Goal: Task Accomplishment & Management: Use online tool/utility

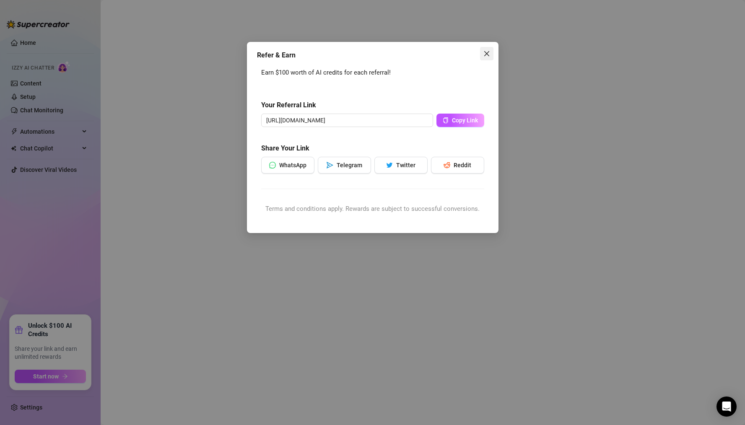
click at [489, 57] on button "Close" at bounding box center [486, 53] width 13 height 13
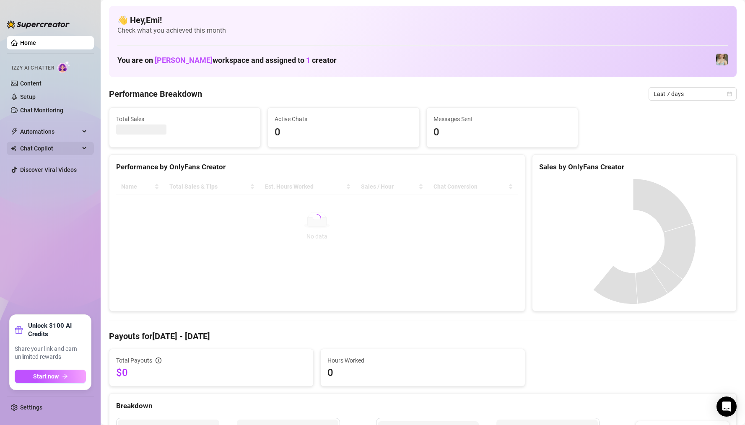
click at [49, 145] on span "Chat Copilot" at bounding box center [49, 148] width 59 height 13
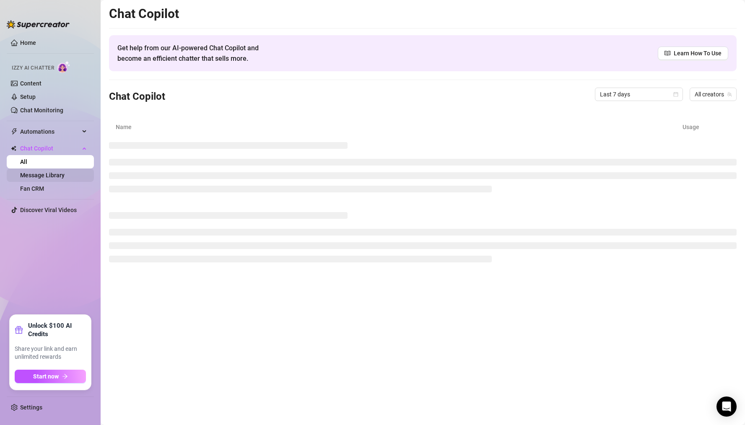
click at [65, 177] on link "Message Library" at bounding box center [42, 175] width 44 height 7
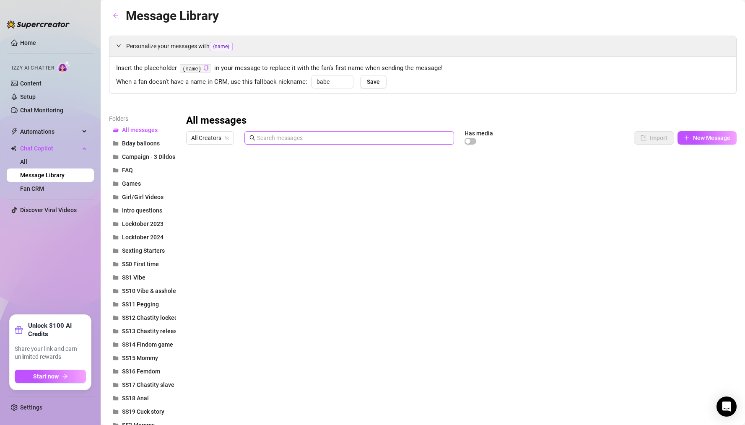
click at [328, 132] on span at bounding box center [348, 137] width 209 height 13
click at [327, 139] on input "text" at bounding box center [353, 137] width 192 height 9
paste input "Punishing my step sister for stealing my boyfriend"
type input "Punishing my step sister for stealing my boyfriend"
drag, startPoint x: 396, startPoint y: 140, endPoint x: 160, endPoint y: 140, distance: 236.7
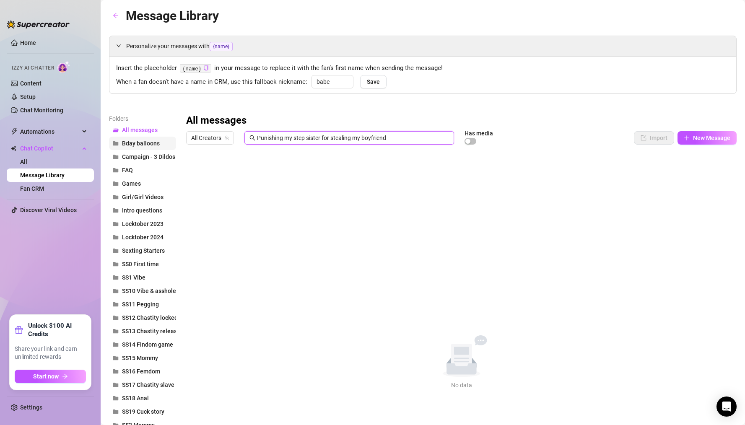
click at [148, 198] on span "Girl/Girl Videos" at bounding box center [142, 197] width 41 height 7
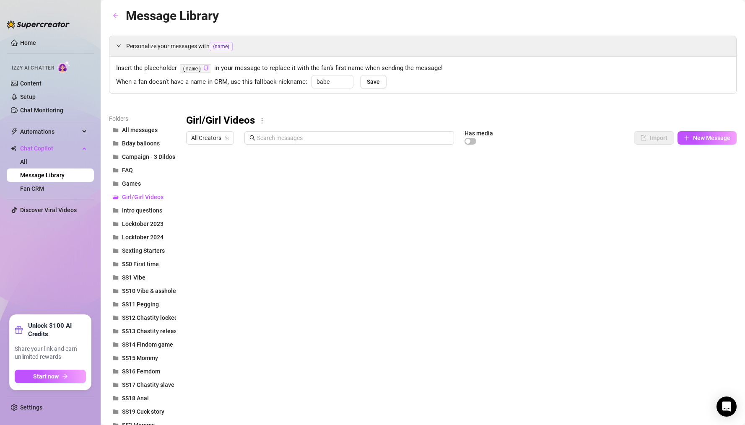
click at [274, 166] on div at bounding box center [457, 241] width 543 height 187
click at [233, 175] on div at bounding box center [457, 241] width 543 height 187
click at [280, 195] on div at bounding box center [457, 241] width 543 height 187
click at [316, 238] on div at bounding box center [457, 241] width 543 height 187
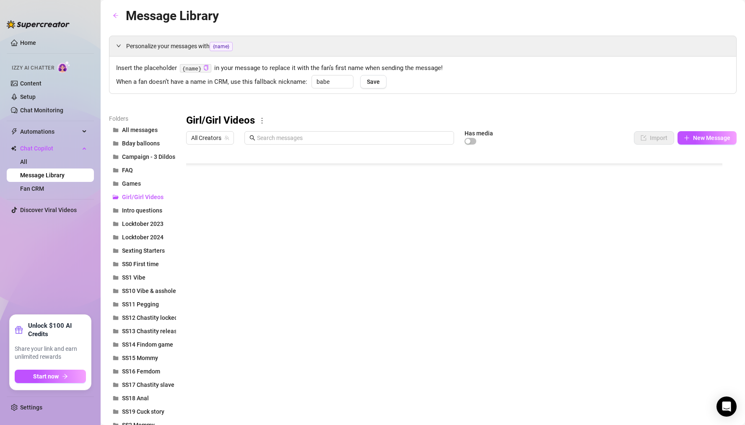
scroll to position [175, 0]
click at [693, 140] on span "New Message" at bounding box center [711, 137] width 37 height 7
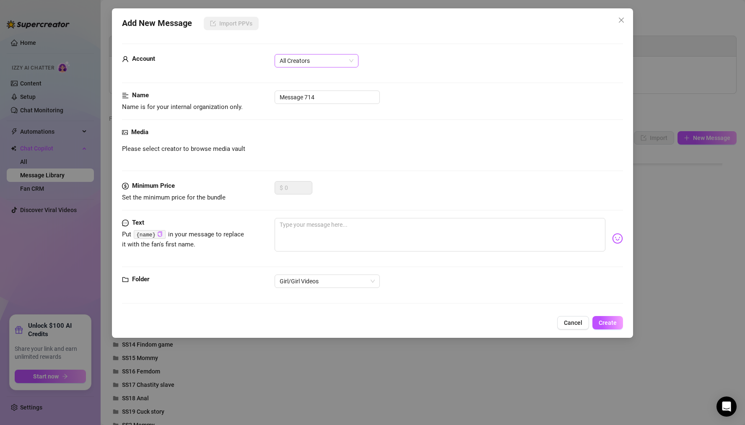
click at [318, 63] on span "All Creators" at bounding box center [316, 60] width 74 height 13
click at [320, 60] on span "All Creators" at bounding box center [316, 60] width 74 height 13
click at [305, 91] on div "[PERSON_NAME] (@sarahcalanthe)" at bounding box center [316, 90] width 70 height 9
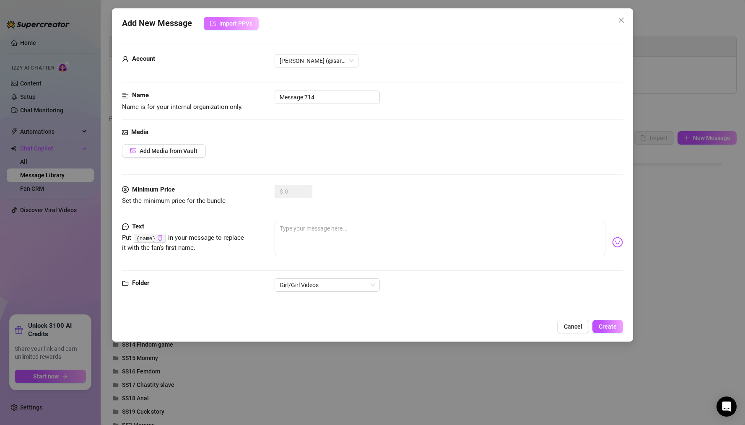
click at [230, 23] on span "Import PPVs" at bounding box center [235, 23] width 33 height 7
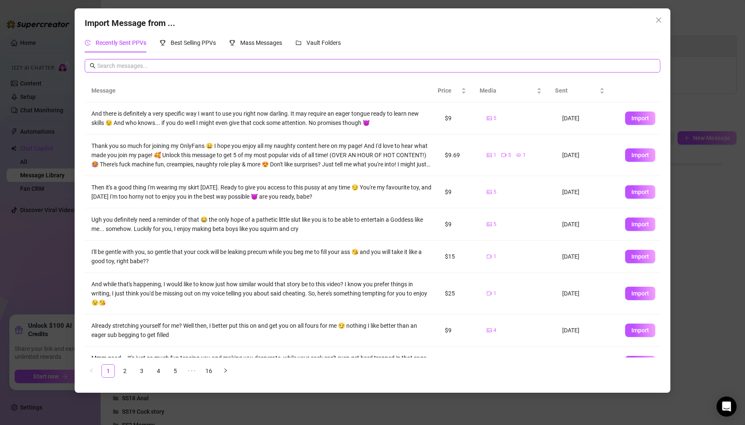
click at [200, 69] on input "text" at bounding box center [376, 65] width 558 height 9
paste input "Punishing my step sister for stealing my boyfriend"
type input "Punishing my step sister for stealing my boyfriend"
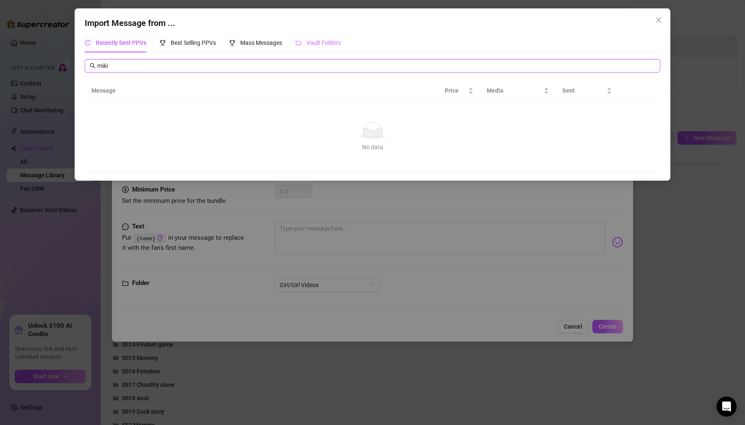
type input "miki"
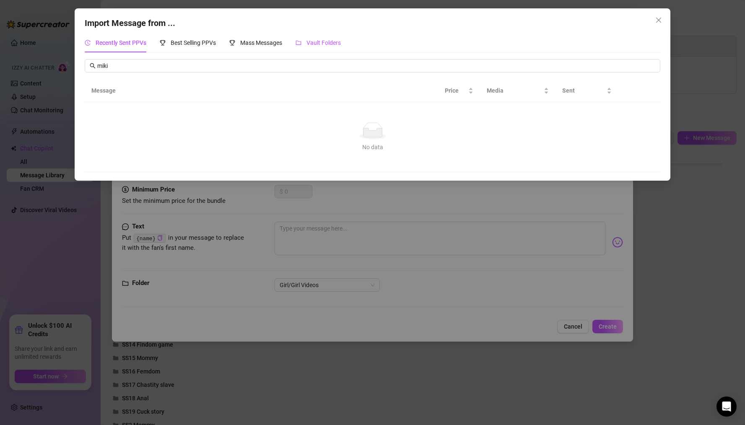
click at [337, 45] on span "Vault Folders" at bounding box center [323, 42] width 34 height 7
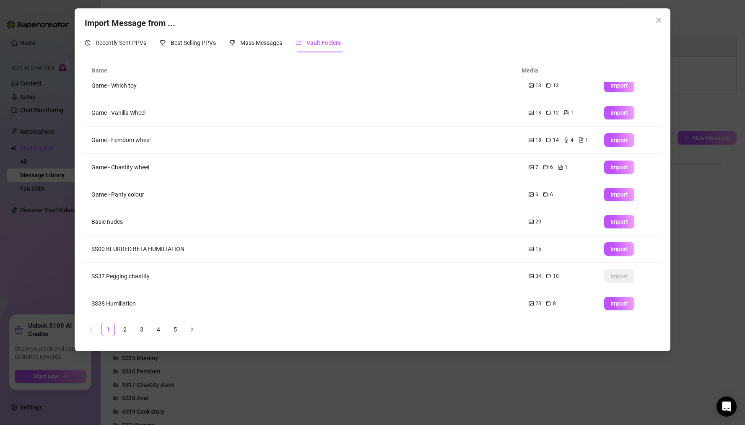
scroll to position [39, 0]
click at [132, 332] on ul "1 2 3 4 5" at bounding box center [373, 329] width 576 height 13
click at [131, 331] on link "2" at bounding box center [125, 329] width 13 height 13
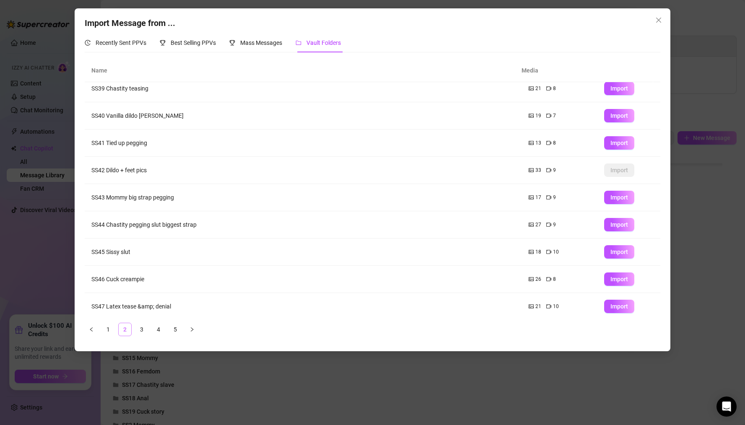
scroll to position [0, 0]
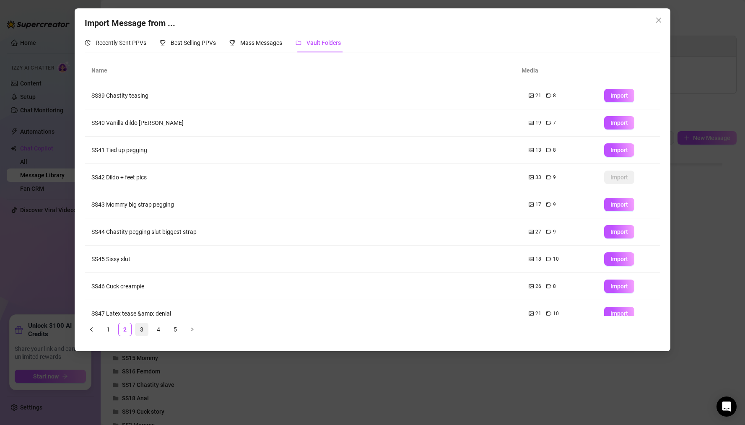
click at [144, 334] on link "3" at bounding box center [141, 329] width 13 height 13
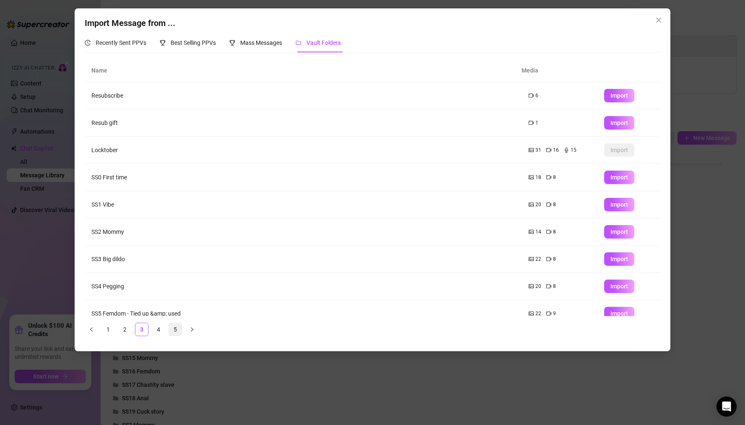
click at [168, 332] on li "5" at bounding box center [174, 329] width 13 height 13
click at [181, 331] on link "5" at bounding box center [175, 329] width 13 height 13
click at [101, 331] on li "1" at bounding box center [107, 329] width 13 height 13
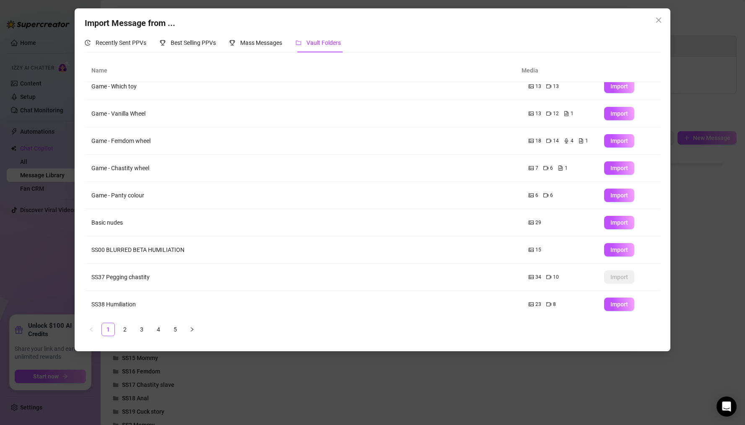
scroll to position [39, 0]
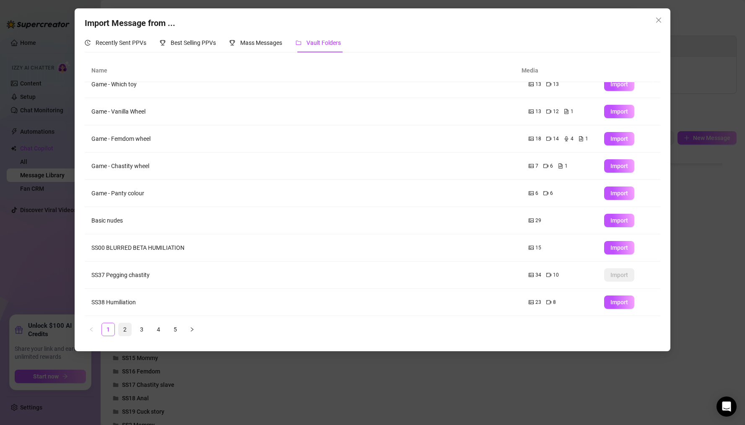
click at [127, 328] on link "2" at bounding box center [125, 329] width 13 height 13
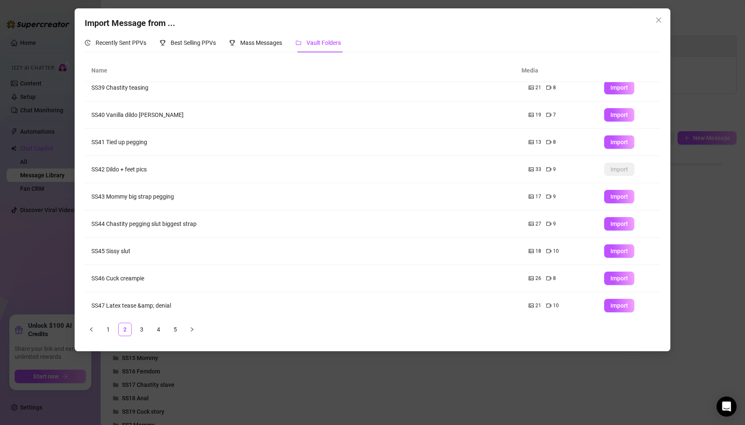
scroll to position [0, 0]
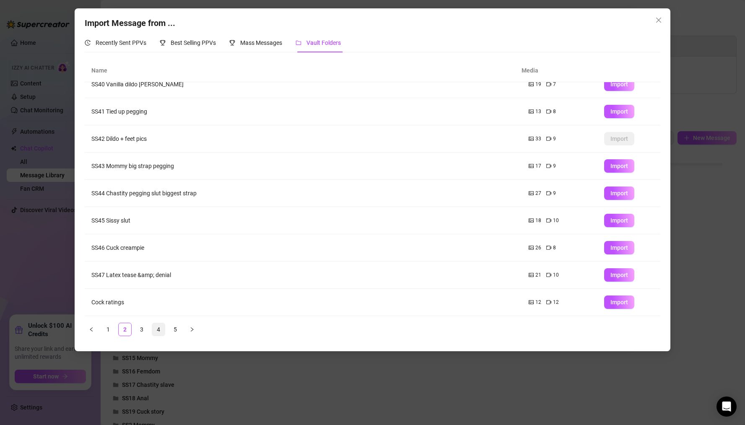
click at [153, 331] on link "4" at bounding box center [158, 329] width 13 height 13
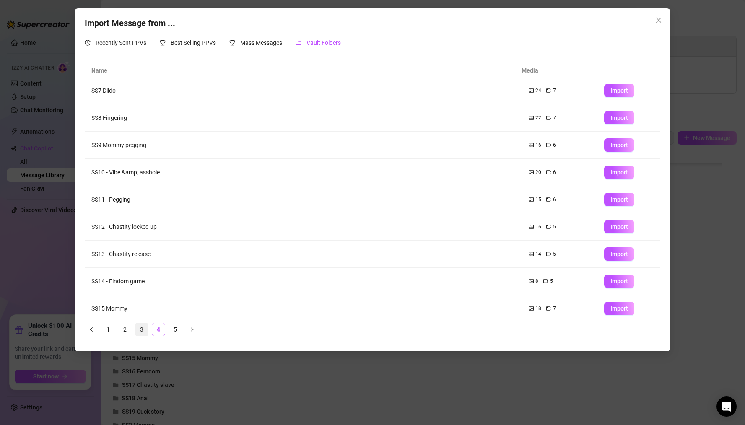
click at [147, 328] on link "3" at bounding box center [141, 329] width 13 height 13
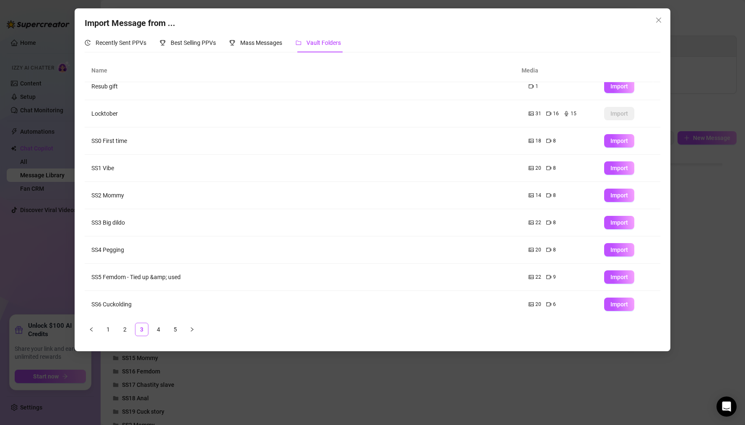
scroll to position [39, 0]
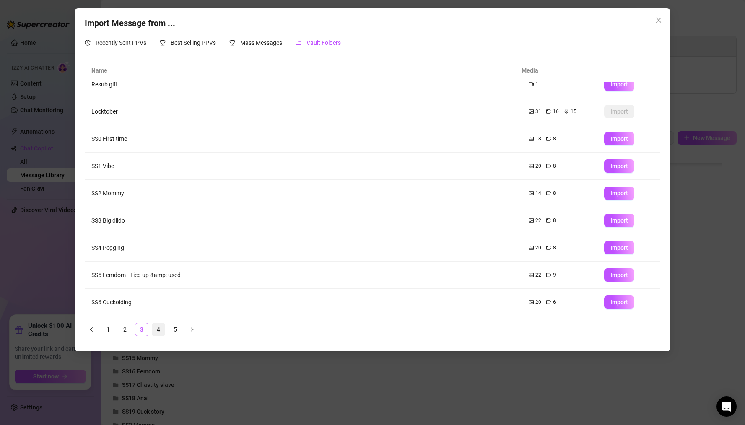
click at [156, 326] on link "4" at bounding box center [158, 329] width 13 height 13
click at [701, 26] on div "Import Message from ... Recently Sent PPVs Best Selling PPVs Mass Messages Vaul…" at bounding box center [372, 212] width 745 height 425
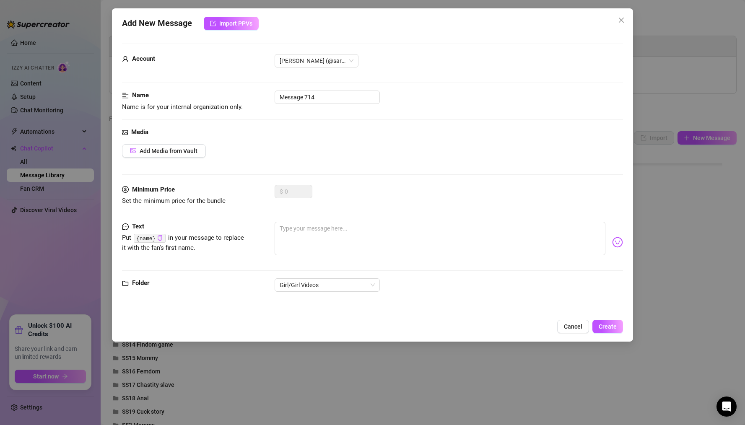
click at [669, 30] on div "Add New Message Import PPVs Account [PERSON_NAME] (@sarahcalanthe) Name Name is…" at bounding box center [372, 212] width 745 height 425
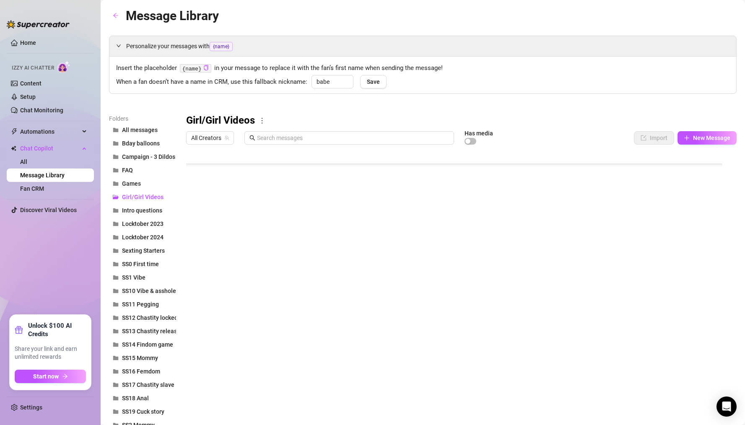
click at [238, 199] on div at bounding box center [457, 241] width 543 height 187
click at [235, 174] on div at bounding box center [457, 241] width 543 height 187
click at [230, 168] on div at bounding box center [457, 241] width 543 height 187
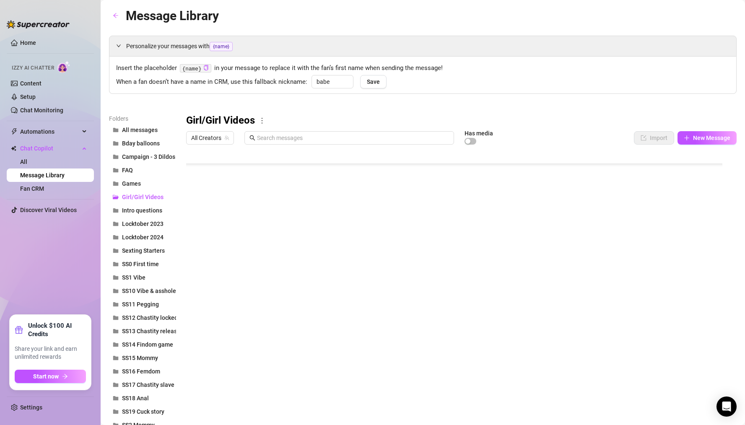
click at [238, 190] on div at bounding box center [457, 241] width 543 height 187
click at [243, 182] on textarea "Helpless girl tied up and made to cum" at bounding box center [243, 179] width 89 height 8
drag, startPoint x: 250, startPoint y: 181, endPoint x: 302, endPoint y: 238, distance: 77.7
click at [277, 184] on div "Helpless girl tied up and made to cum Helpless girl tied up and made to cum" at bounding box center [243, 182] width 89 height 18
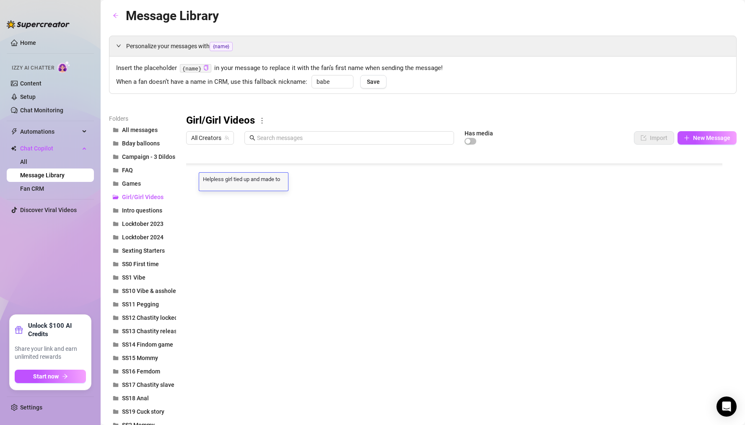
drag, startPoint x: 299, startPoint y: 184, endPoint x: 331, endPoint y: 187, distance: 32.4
click at [256, 206] on div at bounding box center [457, 241] width 543 height 187
click at [233, 217] on div at bounding box center [457, 241] width 543 height 187
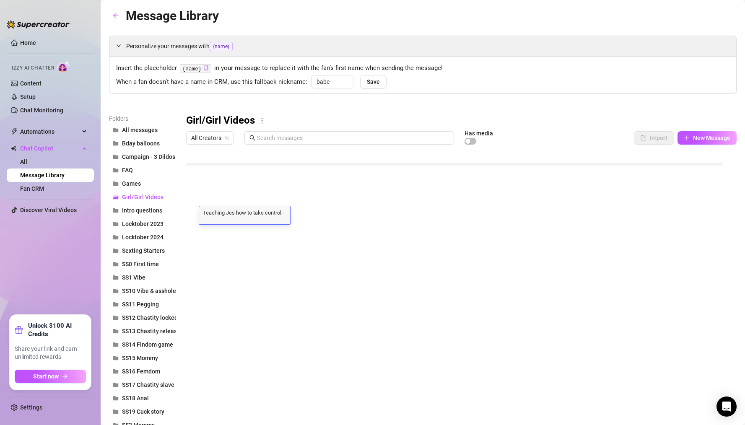
click at [240, 208] on div "Teaching Jes how to take control - JOI Teaching Jes how to take control - JOI" at bounding box center [244, 215] width 91 height 18
drag, startPoint x: 240, startPoint y: 212, endPoint x: 338, endPoint y: 215, distance: 97.7
click at [338, 215] on div at bounding box center [457, 241] width 543 height 187
click at [225, 175] on div at bounding box center [457, 241] width 543 height 187
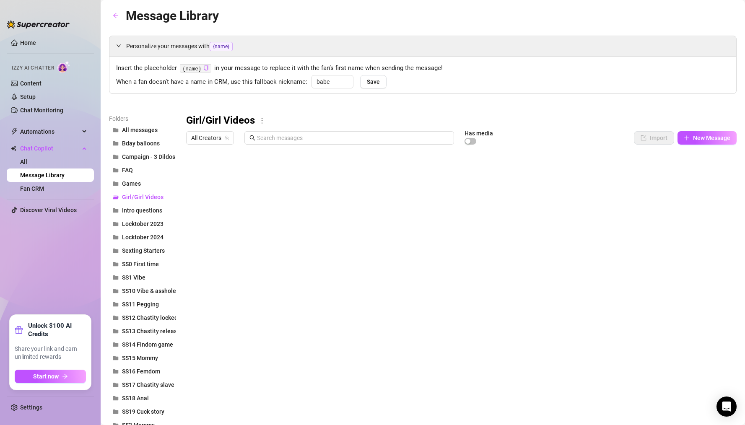
click at [225, 175] on div at bounding box center [457, 241] width 543 height 187
click at [251, 174] on div "Naughty photoshoot with Nympha Ophis Naughty photoshoot with Nympha Ophis" at bounding box center [246, 172] width 95 height 18
drag, startPoint x: 259, startPoint y: 167, endPoint x: 353, endPoint y: 173, distance: 94.0
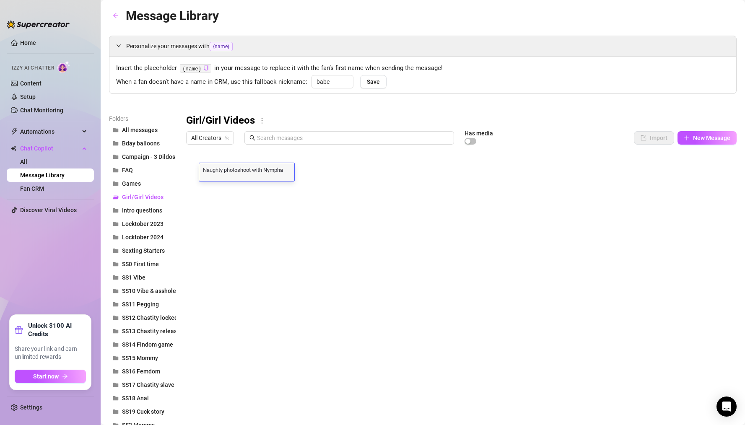
click at [355, 163] on div at bounding box center [457, 241] width 543 height 187
click at [220, 157] on div at bounding box center [457, 241] width 543 height 187
click at [289, 138] on input "text" at bounding box center [353, 137] width 192 height 9
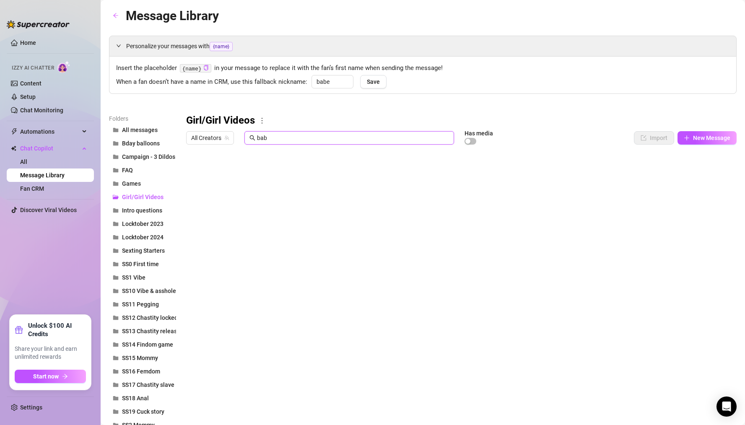
type input "baby"
type input "playin"
